Goal: Navigation & Orientation: Find specific page/section

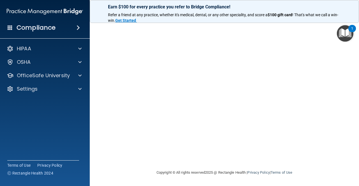
scroll to position [5, 0]
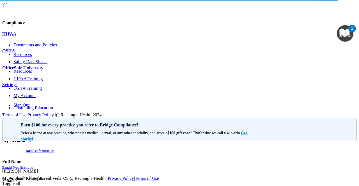
click at [56, 54] on div "OSHA" at bounding box center [179, 51] width 354 height 5
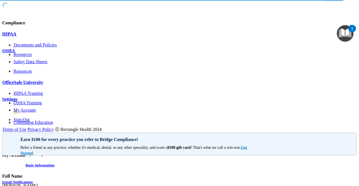
click at [63, 102] on div "Settings" at bounding box center [179, 99] width 354 height 5
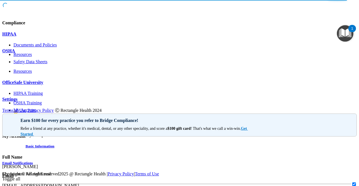
click at [75, 90] on div at bounding box center [179, 90] width 354 height 0
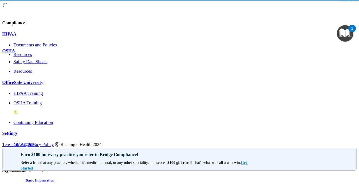
click at [18, 115] on img at bounding box center [15, 112] width 4 height 4
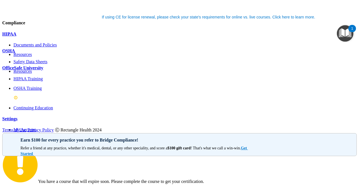
scroll to position [43, 0]
